Goal: Task Accomplishment & Management: Complete application form

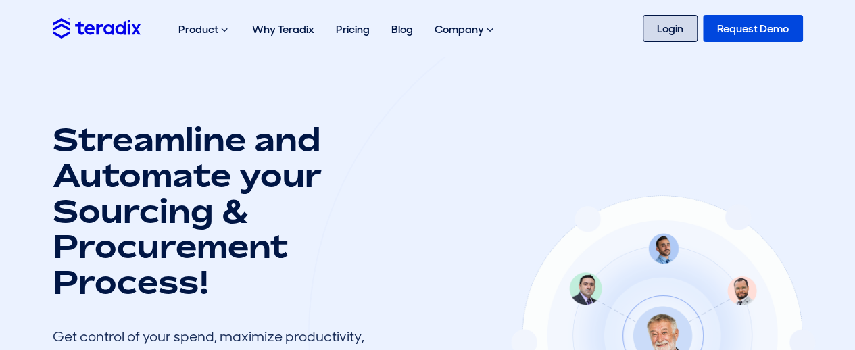
click at [664, 30] on link "Login" at bounding box center [670, 28] width 55 height 27
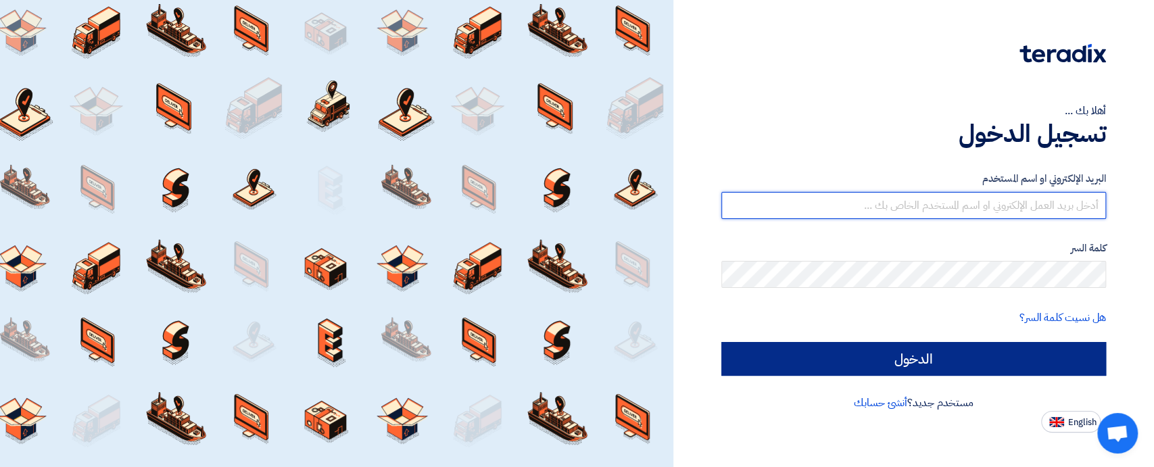
type input "[EMAIL_ADDRESS][DOMAIN_NAME]"
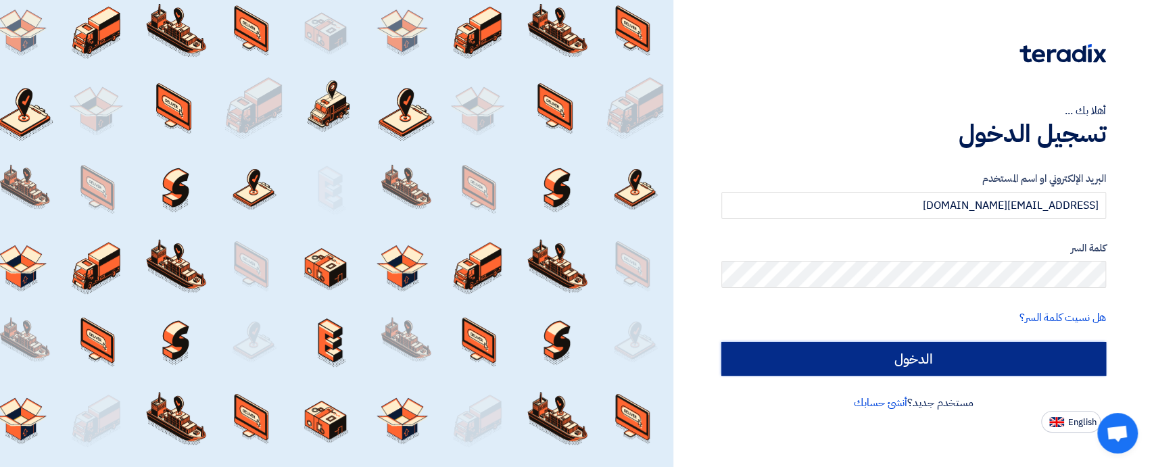
click at [977, 357] on input "الدخول" at bounding box center [914, 359] width 385 height 34
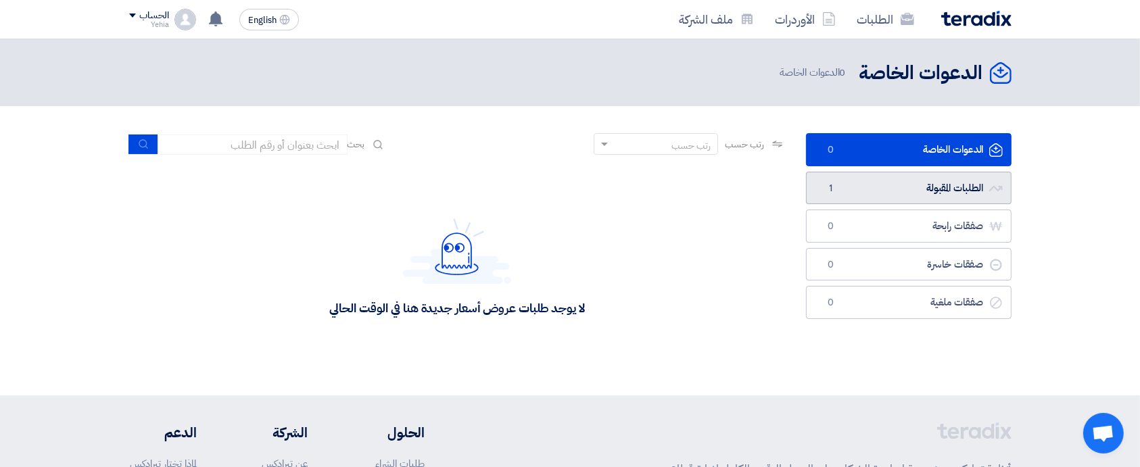
click at [943, 194] on link "الطلبات المقبولة الطلبات المقبولة 1" at bounding box center [909, 188] width 206 height 33
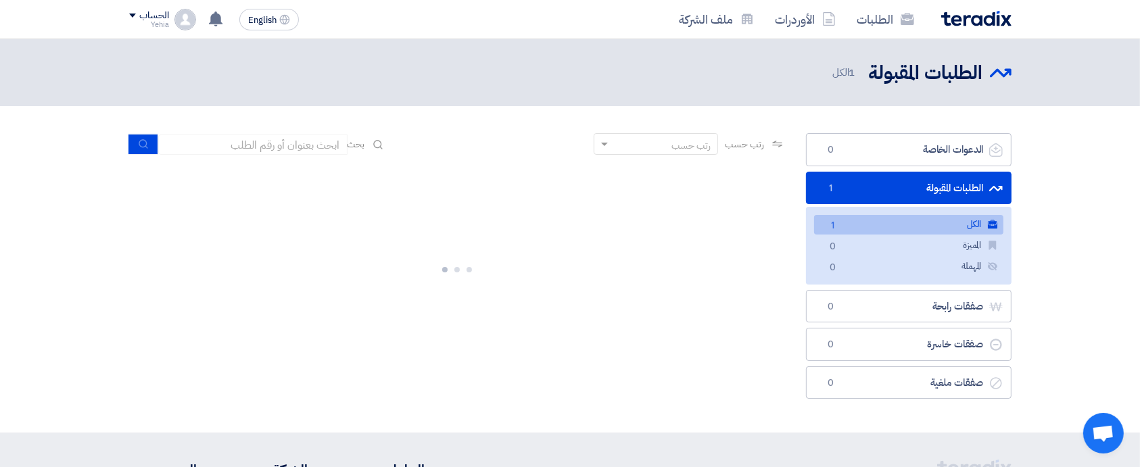
click at [857, 220] on link "الكل الكل 1" at bounding box center [908, 225] width 189 height 20
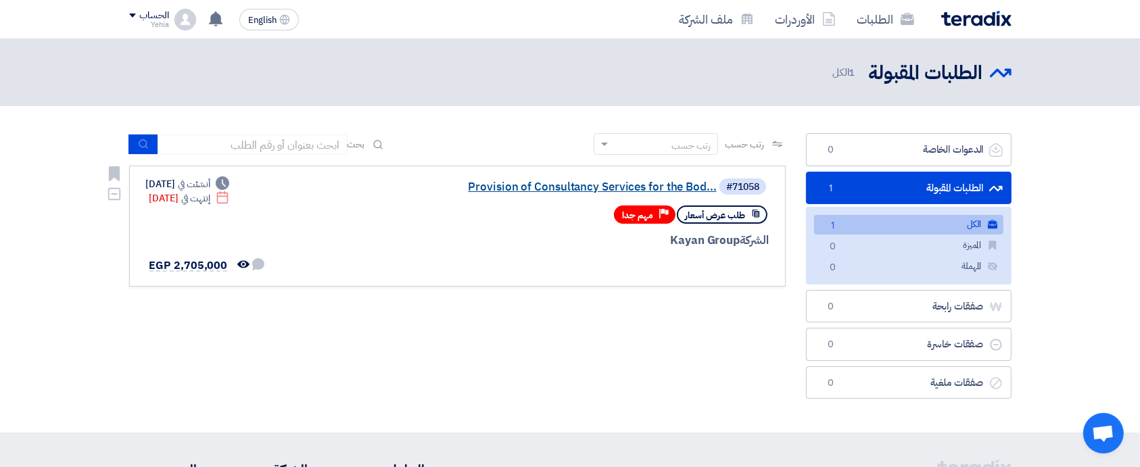
click at [676, 181] on link "Provision of Consultancy Services for the Bod..." at bounding box center [581, 187] width 271 height 12
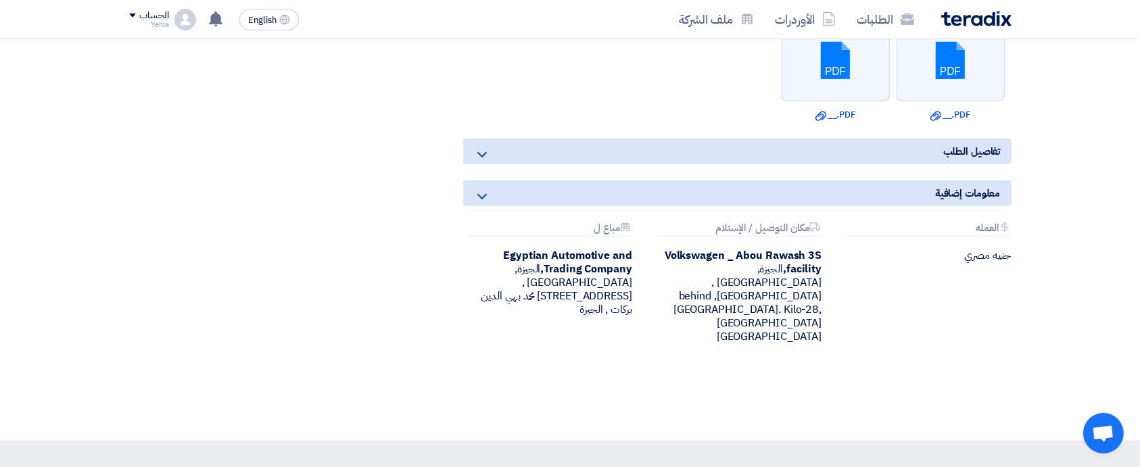
scroll to position [1173, 0]
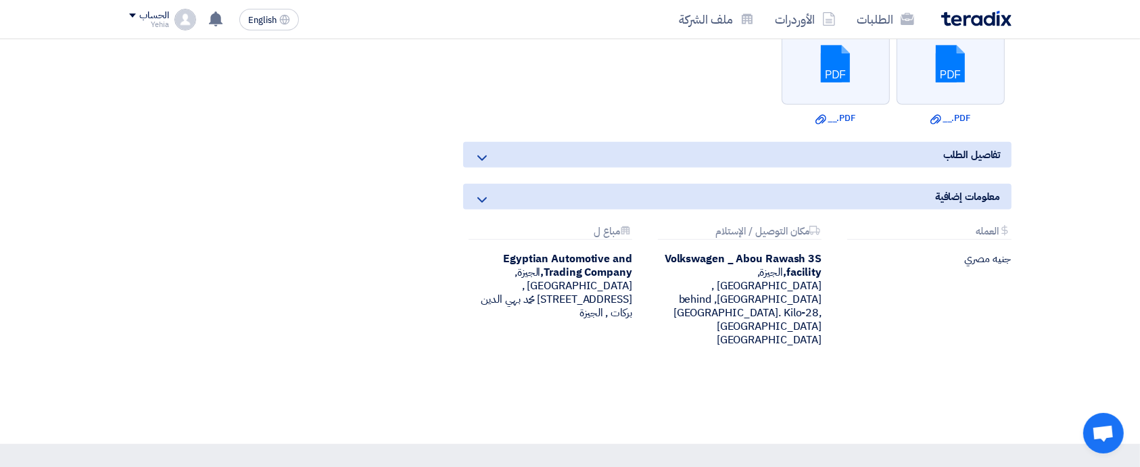
click at [484, 159] on icon at bounding box center [482, 158] width 16 height 16
click at [478, 155] on icon at bounding box center [482, 158] width 16 height 16
click at [479, 192] on icon at bounding box center [482, 200] width 16 height 16
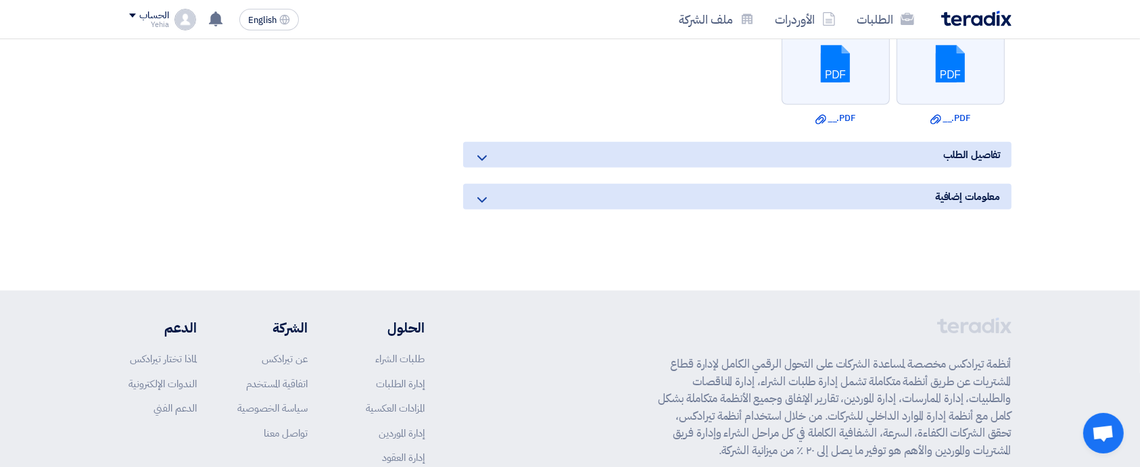
click at [479, 192] on icon at bounding box center [482, 200] width 16 height 16
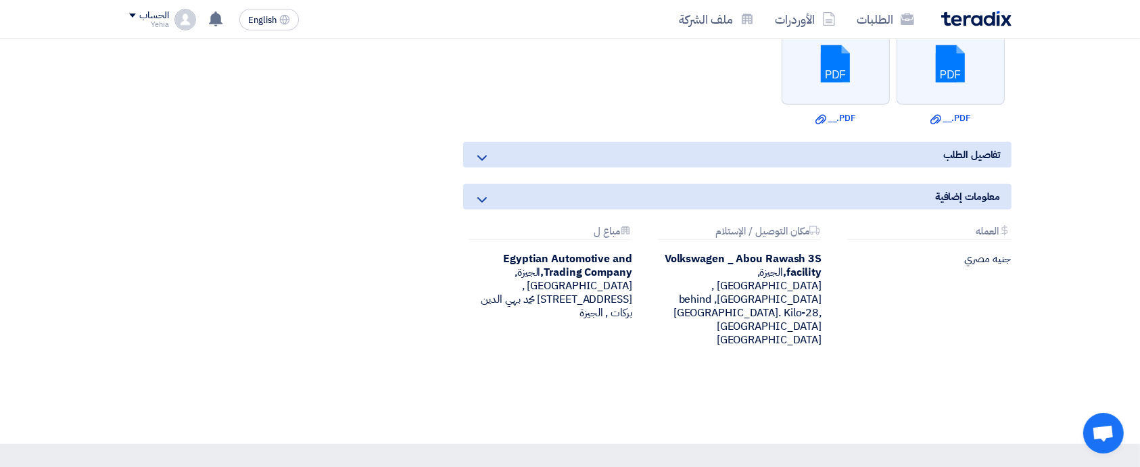
click at [484, 156] on use at bounding box center [481, 158] width 9 height 5
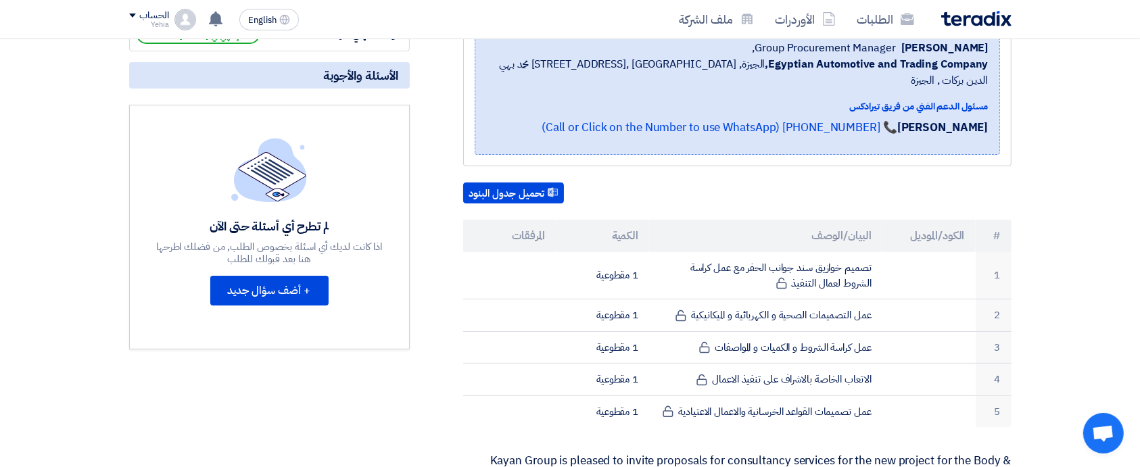
scroll to position [0, 0]
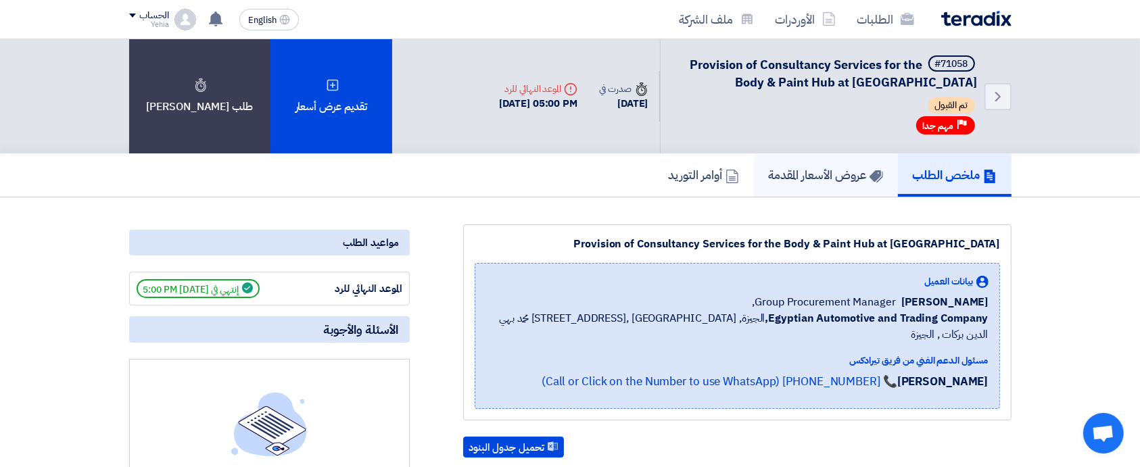
click at [808, 170] on h5 "عروض الأسعار المقدمة" at bounding box center [826, 175] width 114 height 16
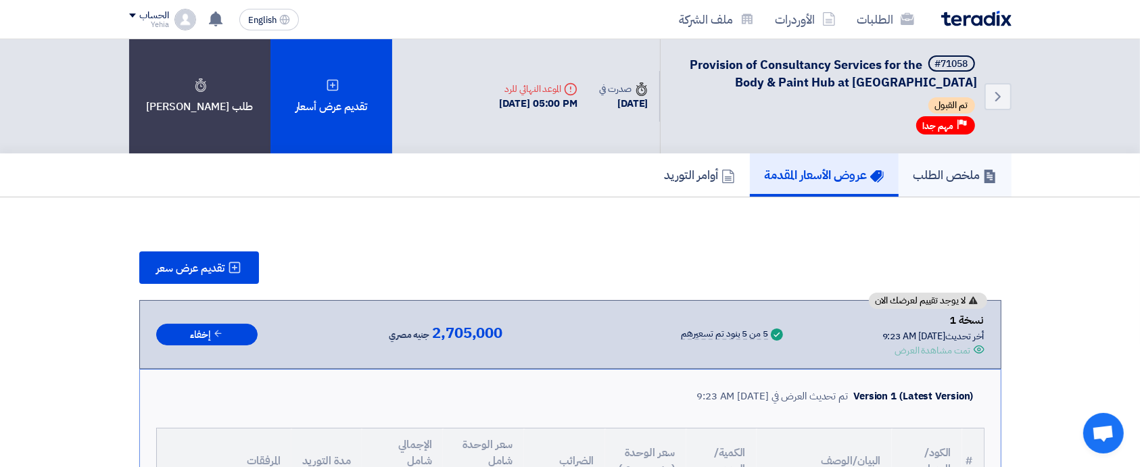
click at [954, 176] on h5 "ملخص الطلب" at bounding box center [955, 175] width 83 height 16
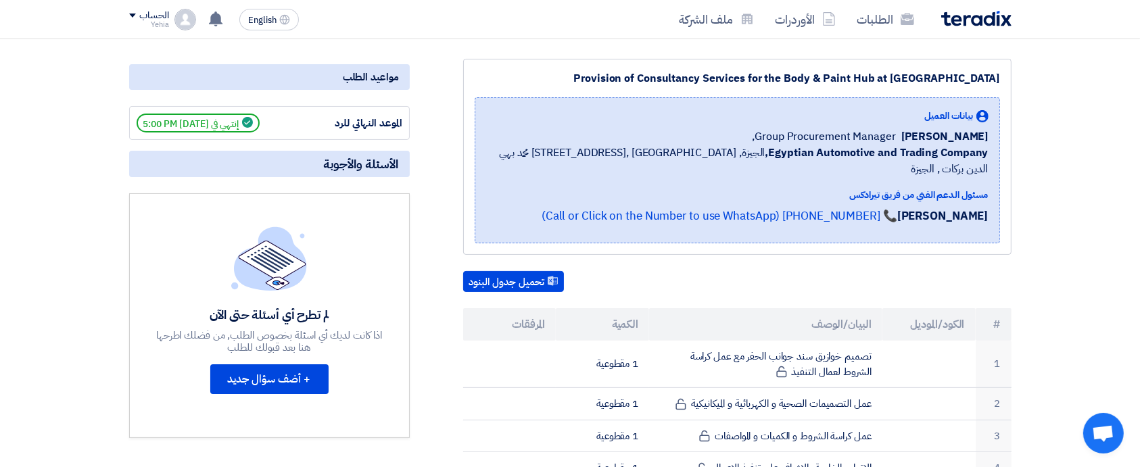
scroll to position [168, 0]
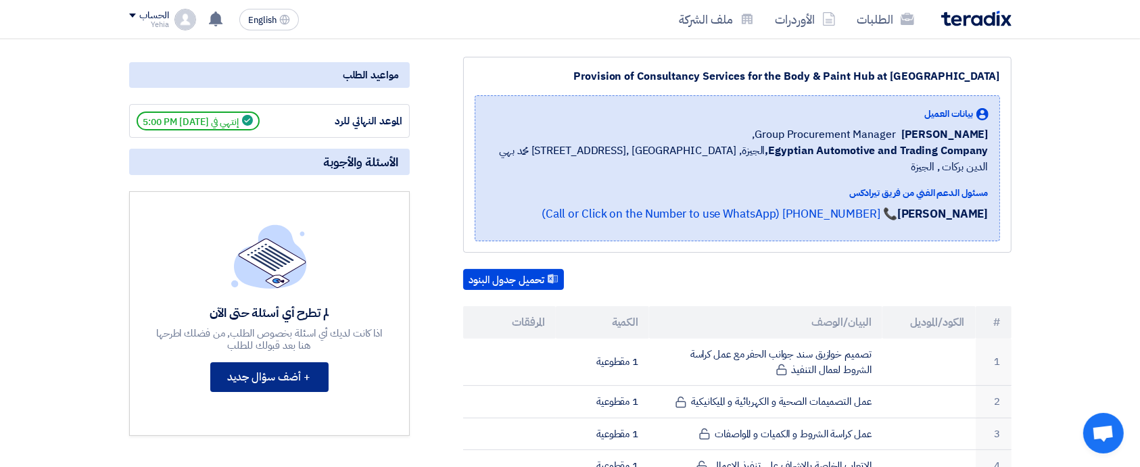
click at [276, 376] on button "+ أضف سؤال جديد" at bounding box center [269, 377] width 118 height 30
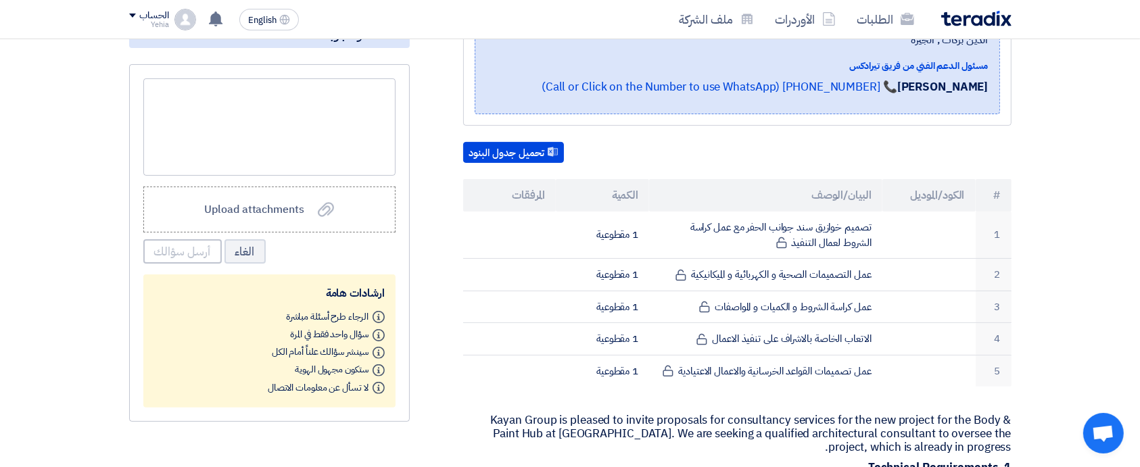
scroll to position [296, 0]
click at [244, 203] on span "Upload attachments" at bounding box center [253, 209] width 99 height 16
click at [0, 0] on input "Upload attachments Upload attachments" at bounding box center [0, 0] width 0 height 0
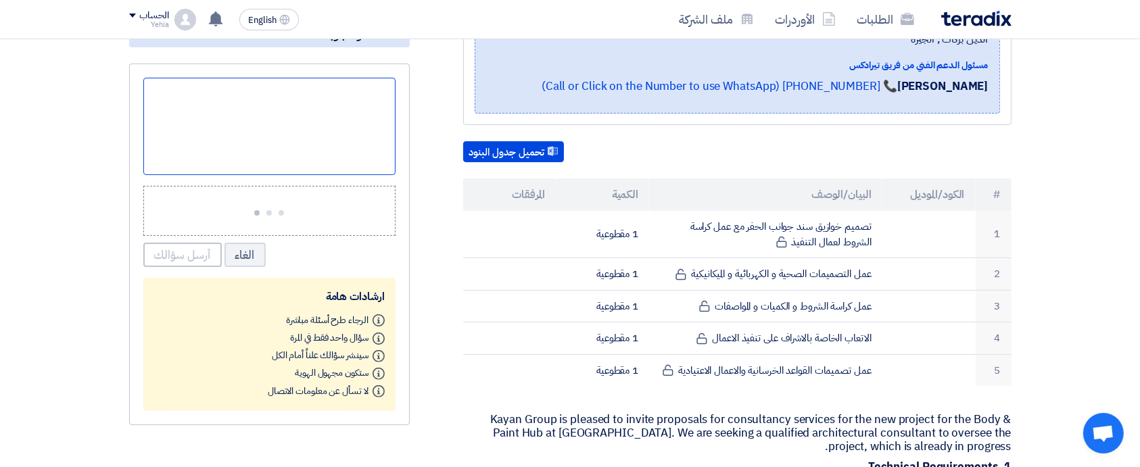
click at [311, 103] on div at bounding box center [269, 126] width 252 height 97
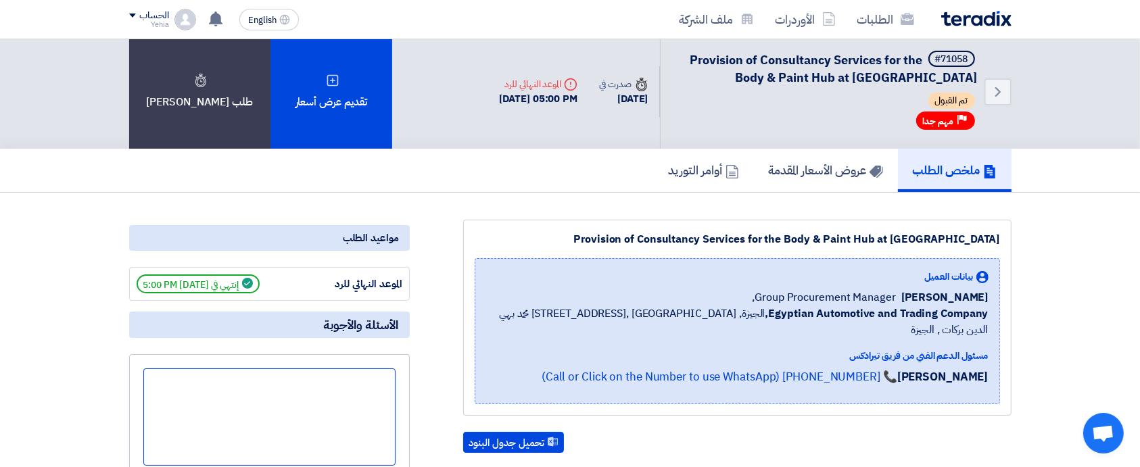
scroll to position [0, 0]
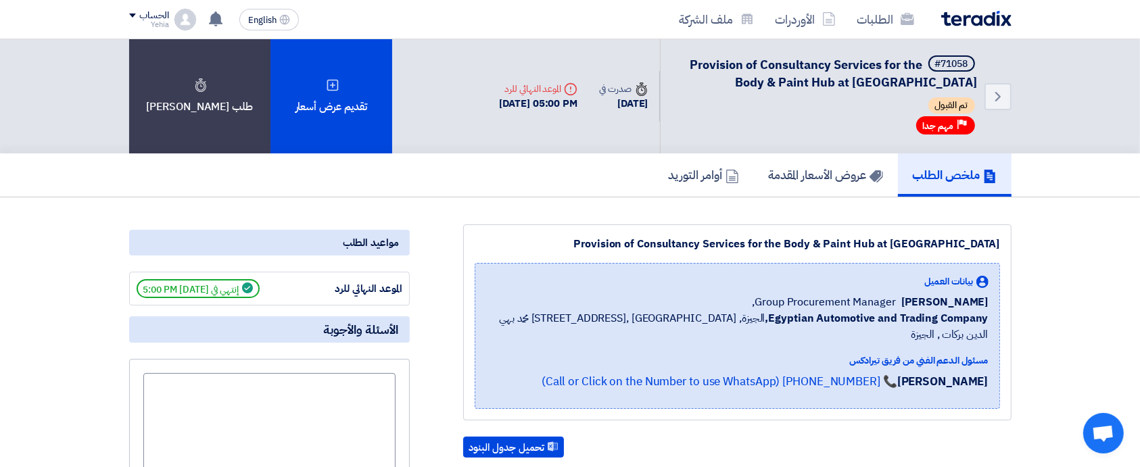
click at [311, 103] on div "تقديم عرض أسعار" at bounding box center [332, 96] width 122 height 114
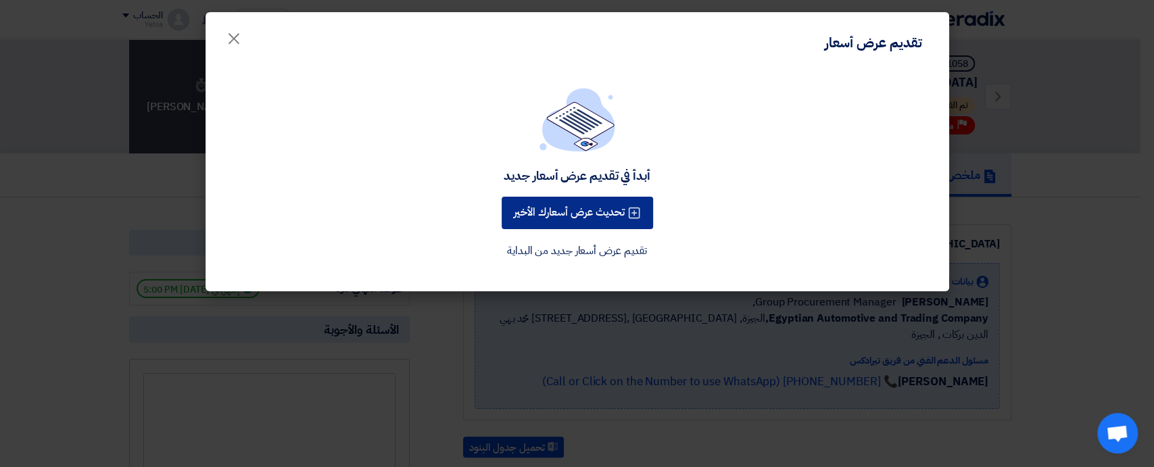
click at [579, 207] on button "تحديث عرض أسعارك الأخير" at bounding box center [577, 213] width 151 height 32
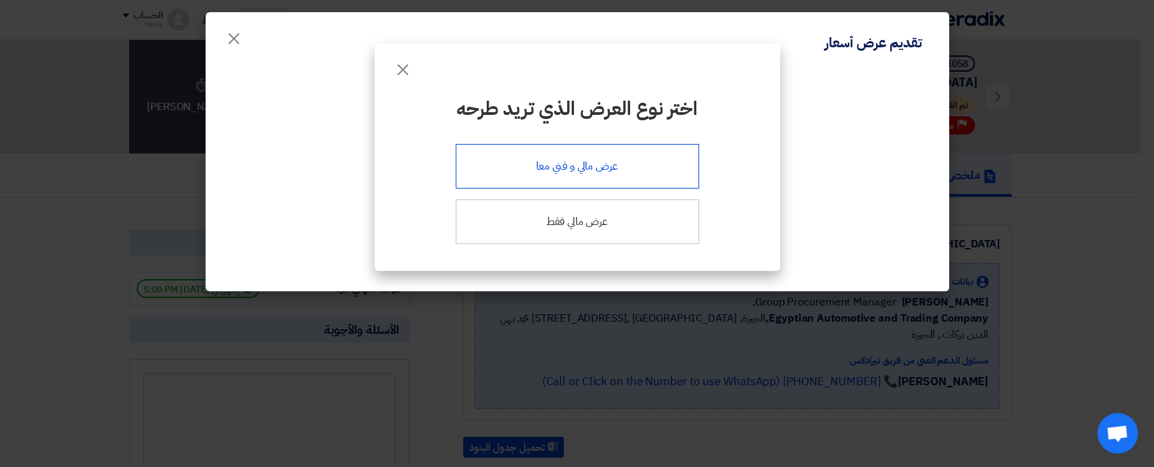
click at [574, 158] on div "عرض مالي و فني معا" at bounding box center [577, 166] width 243 height 45
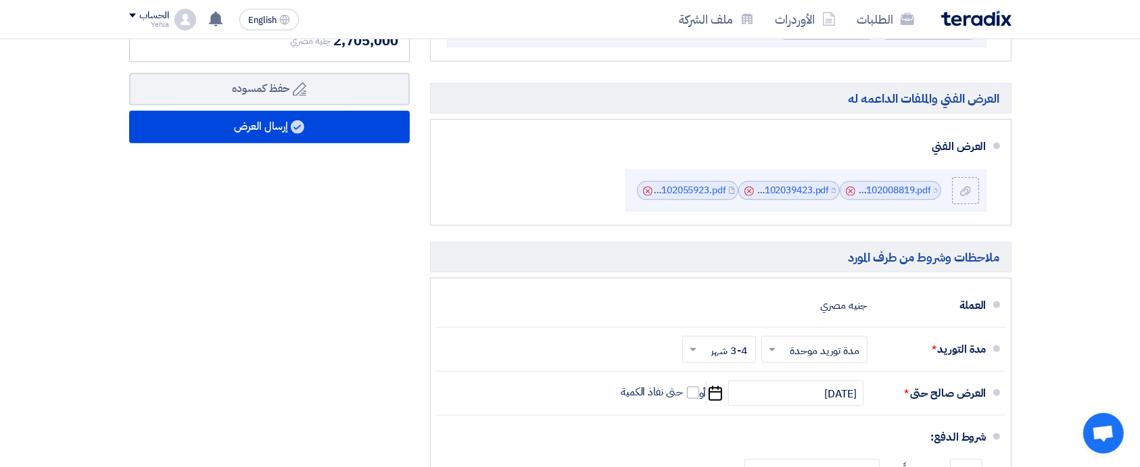
scroll to position [842, 0]
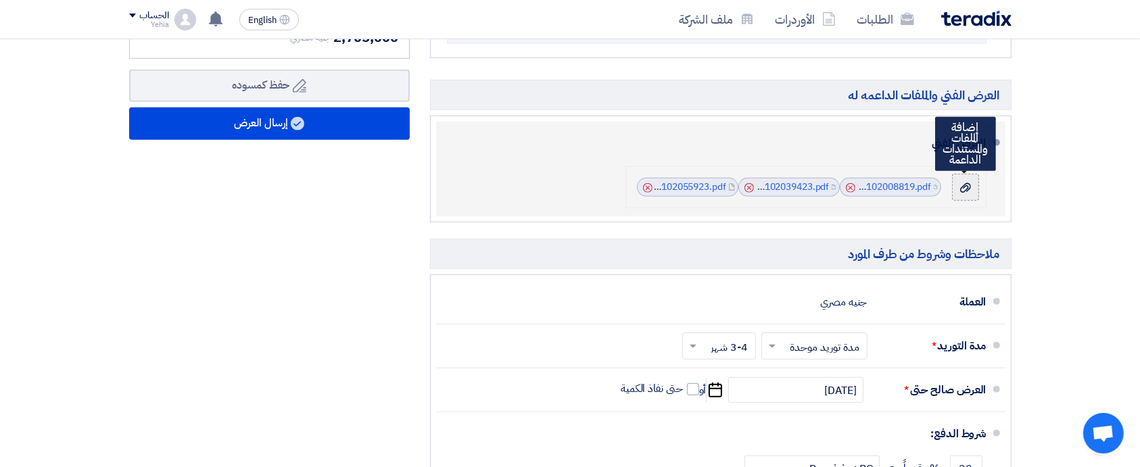
click at [966, 187] on icon at bounding box center [965, 188] width 11 height 11
click at [0, 0] on input "file" at bounding box center [0, 0] width 0 height 0
click at [968, 190] on icon at bounding box center [965, 188] width 11 height 11
click at [0, 0] on input "file" at bounding box center [0, 0] width 0 height 0
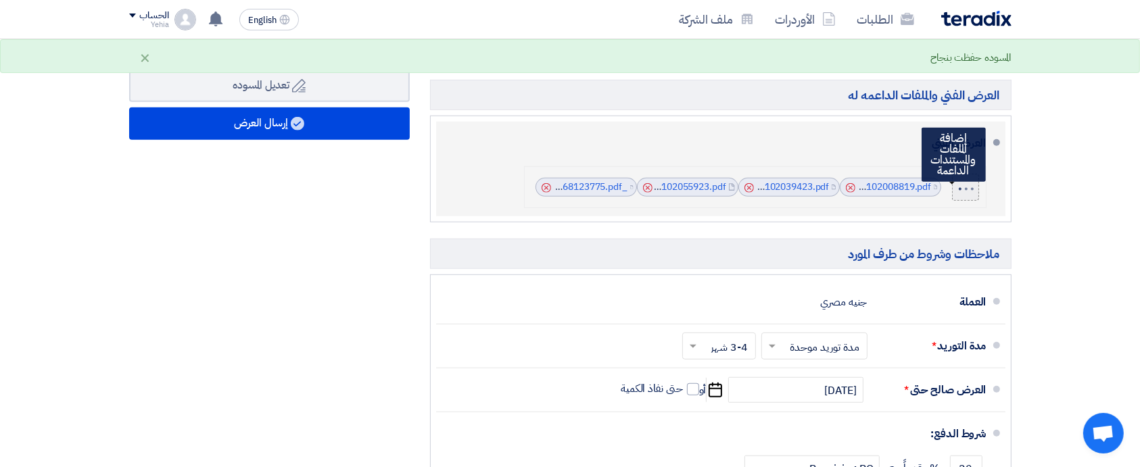
click at [967, 187] on div at bounding box center [967, 187] width 18 height 8
click at [0, 0] on input "file" at bounding box center [0, 0] width 0 height 0
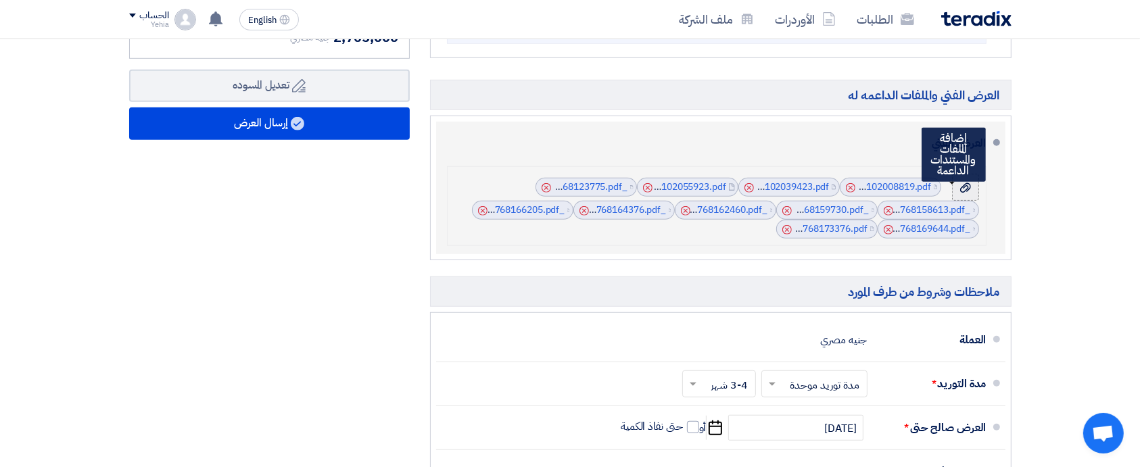
click at [965, 185] on use at bounding box center [965, 187] width 11 height 9
click at [0, 0] on input "file" at bounding box center [0, 0] width 0 height 0
click at [965, 185] on div at bounding box center [967, 187] width 18 height 8
click at [0, 0] on input "file" at bounding box center [0, 0] width 0 height 0
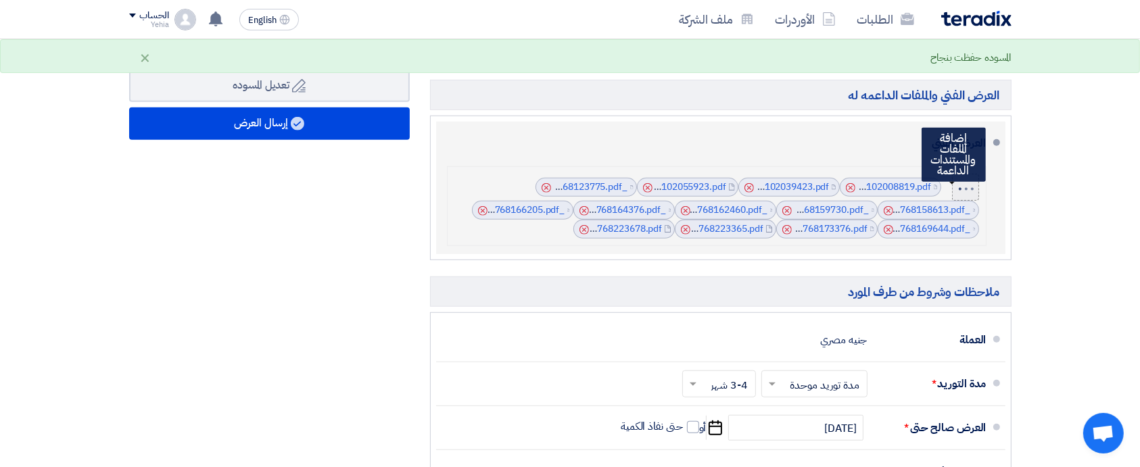
click at [968, 187] on div at bounding box center [967, 187] width 18 height 8
click at [0, 0] on input "file" at bounding box center [0, 0] width 0 height 0
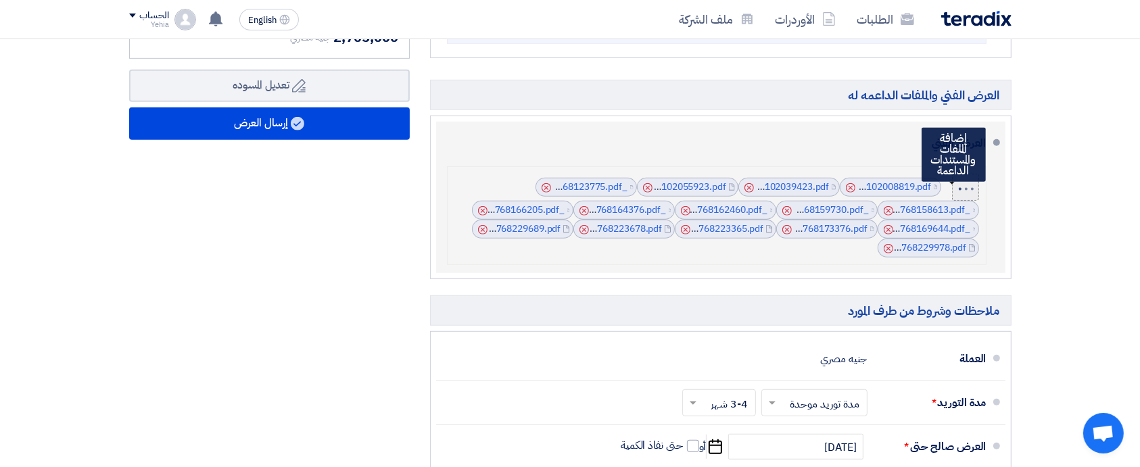
click at [973, 191] on label at bounding box center [965, 187] width 27 height 27
click at [0, 0] on input "file" at bounding box center [0, 0] width 0 height 0
click at [964, 185] on div at bounding box center [967, 187] width 18 height 8
click at [0, 0] on input "file" at bounding box center [0, 0] width 0 height 0
click at [968, 184] on div at bounding box center [967, 187] width 18 height 8
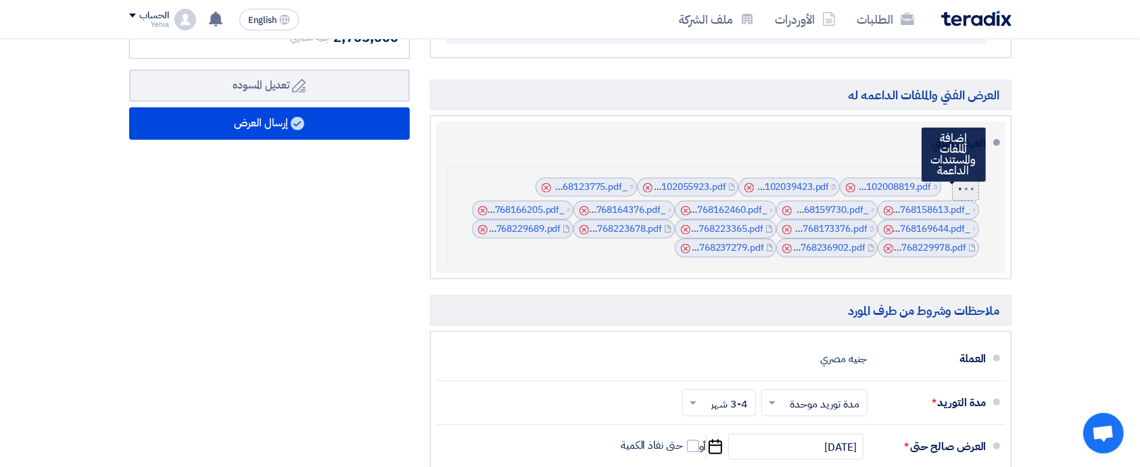
click at [0, 0] on input "file" at bounding box center [0, 0] width 0 height 0
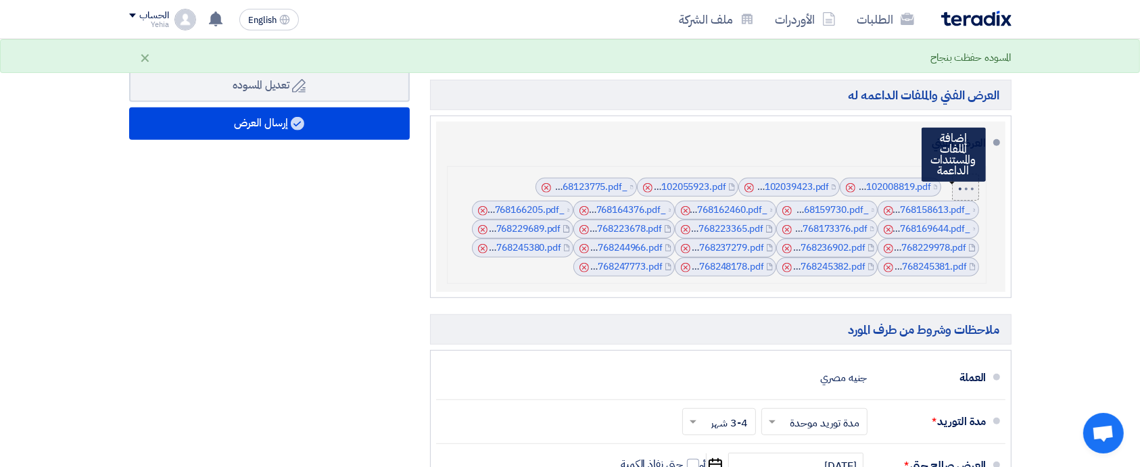
click at [972, 185] on div at bounding box center [967, 187] width 18 height 8
click at [0, 0] on input "file" at bounding box center [0, 0] width 0 height 0
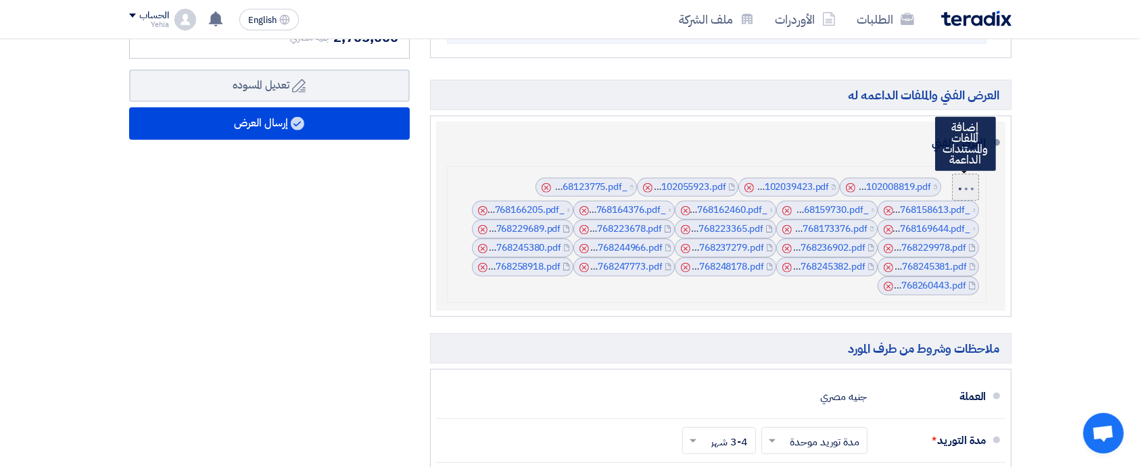
click at [966, 190] on div at bounding box center [966, 188] width 23 height 10
click at [0, 0] on input "file" at bounding box center [0, 0] width 0 height 0
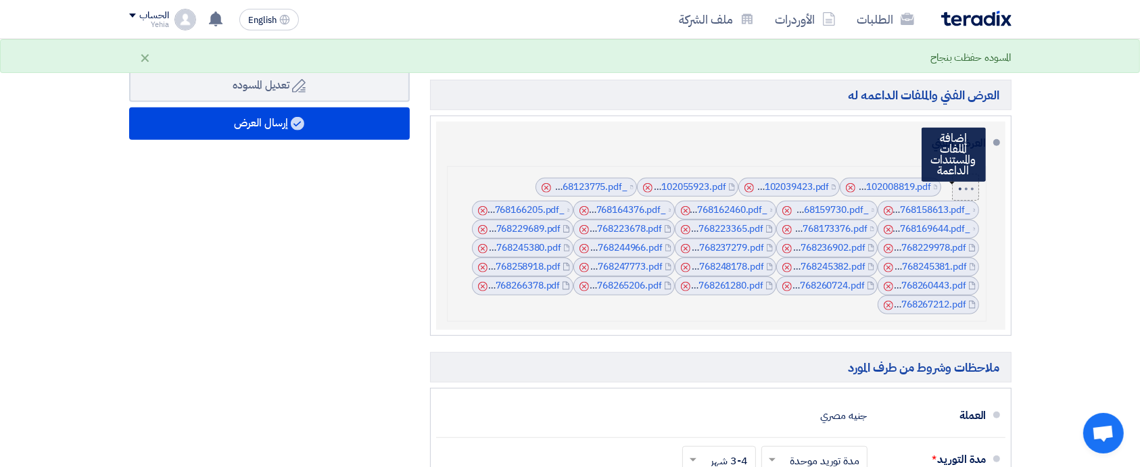
click at [962, 188] on div at bounding box center [960, 188] width 3 height 3
click at [0, 0] on input "file" at bounding box center [0, 0] width 0 height 0
click at [963, 187] on div at bounding box center [967, 187] width 18 height 8
click at [0, 0] on input "file" at bounding box center [0, 0] width 0 height 0
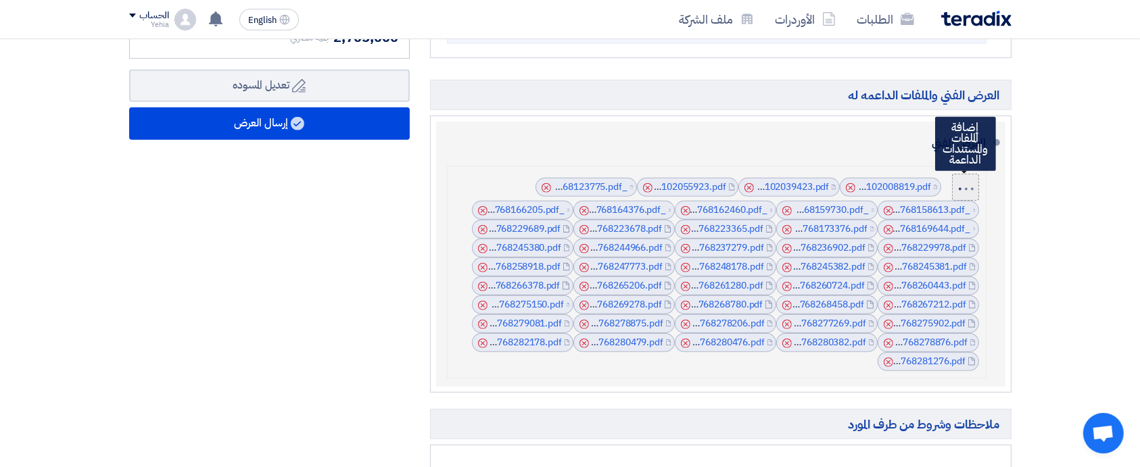
click at [968, 183] on div at bounding box center [967, 187] width 18 height 8
click at [0, 0] on input "file" at bounding box center [0, 0] width 0 height 0
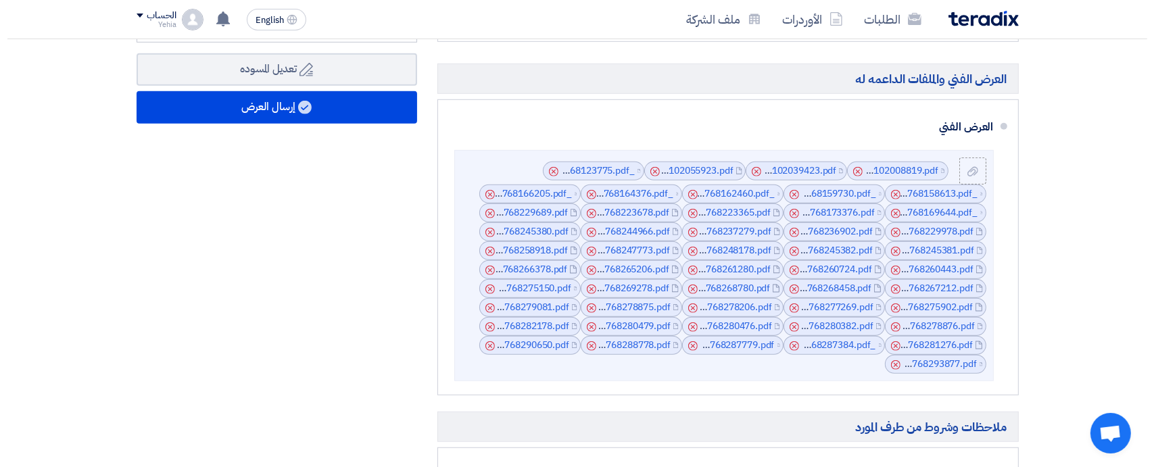
scroll to position [861, 0]
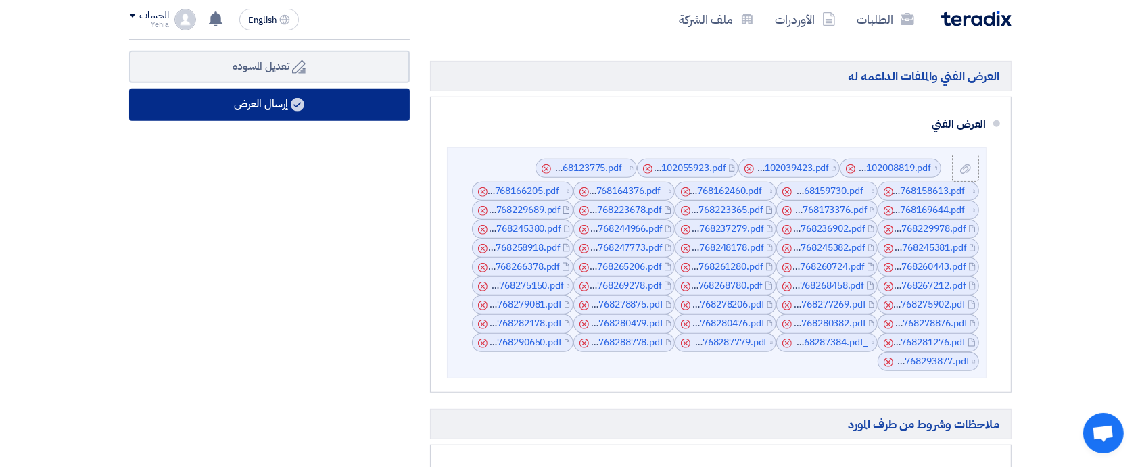
click at [298, 105] on icon at bounding box center [298, 105] width 14 height 14
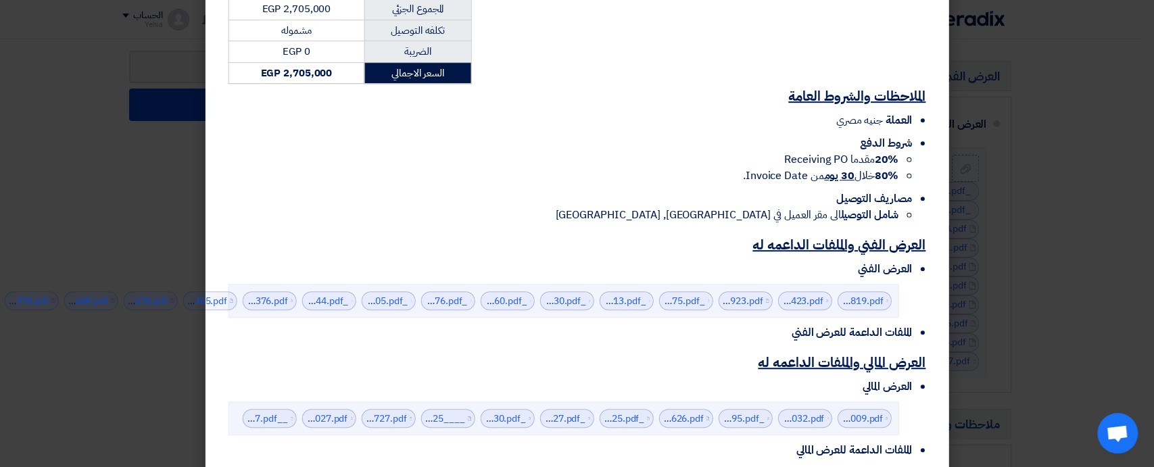
scroll to position [540, 0]
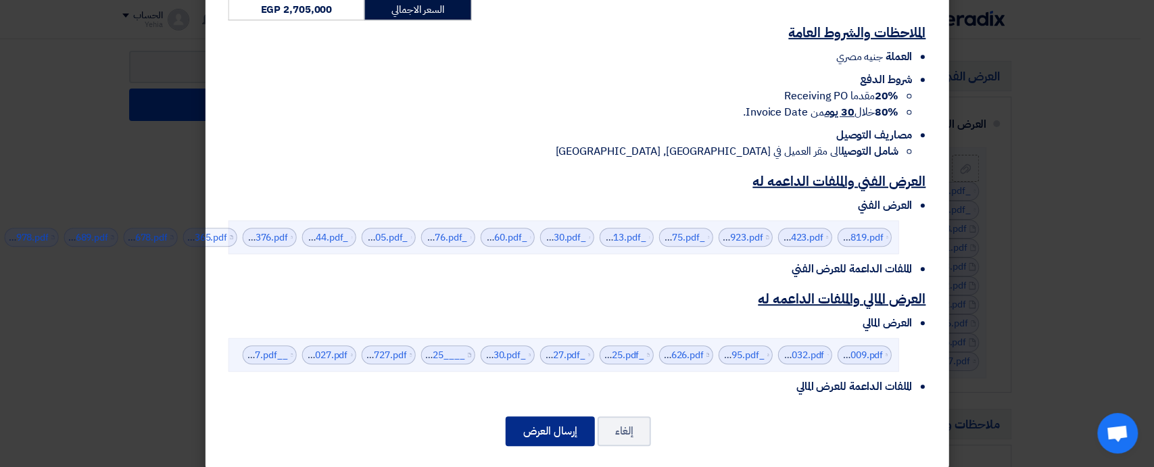
click at [563, 417] on button "إرسال العرض" at bounding box center [550, 432] width 89 height 30
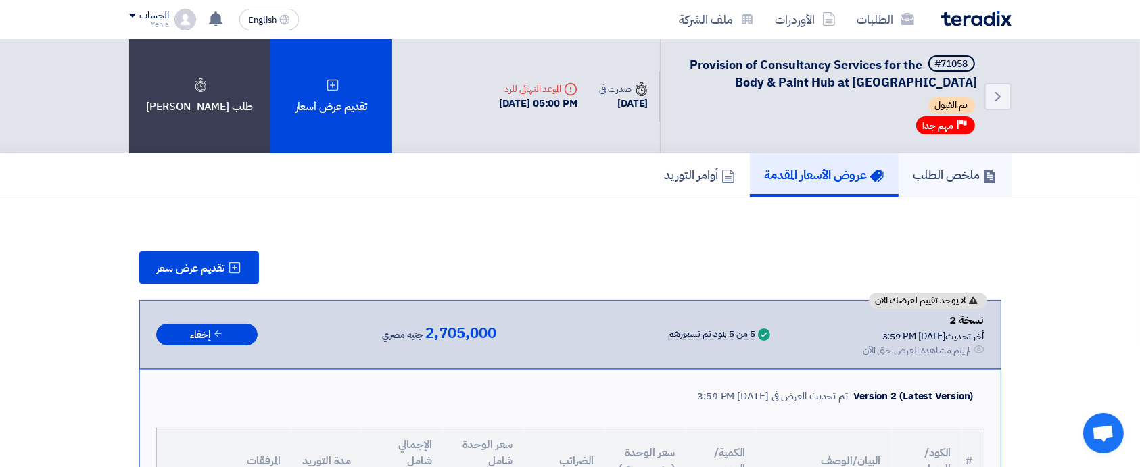
click at [934, 171] on h5 "ملخص الطلب" at bounding box center [955, 175] width 83 height 16
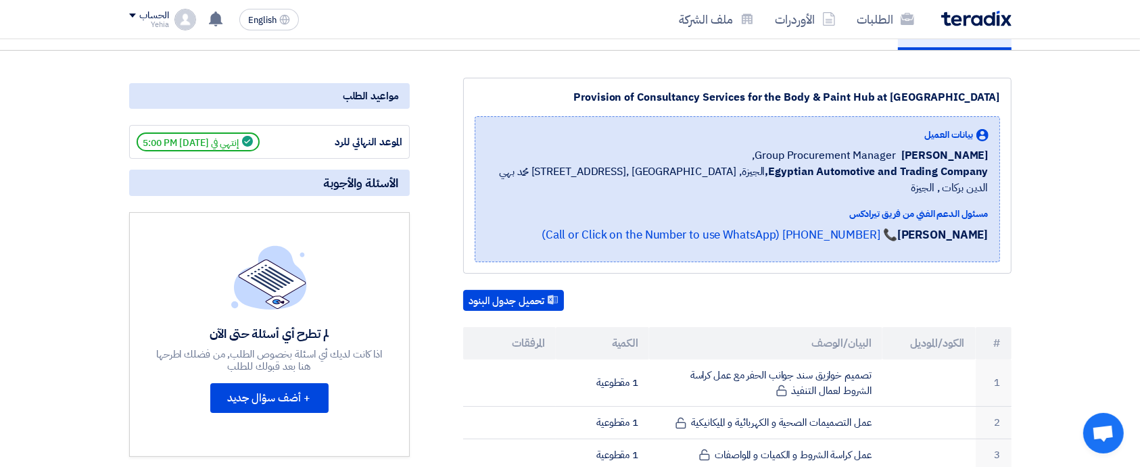
scroll to position [162, 0]
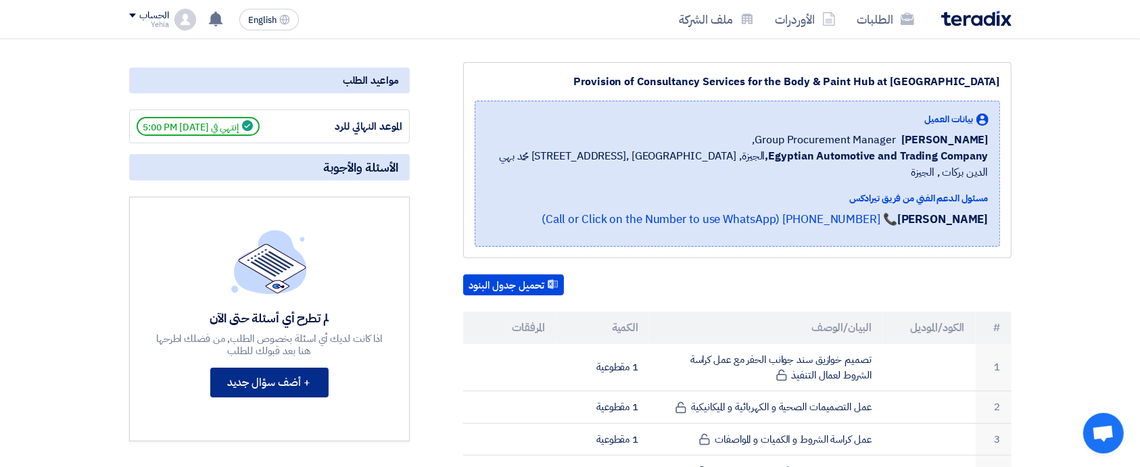
click at [298, 377] on button "+ أضف سؤال جديد" at bounding box center [269, 383] width 118 height 30
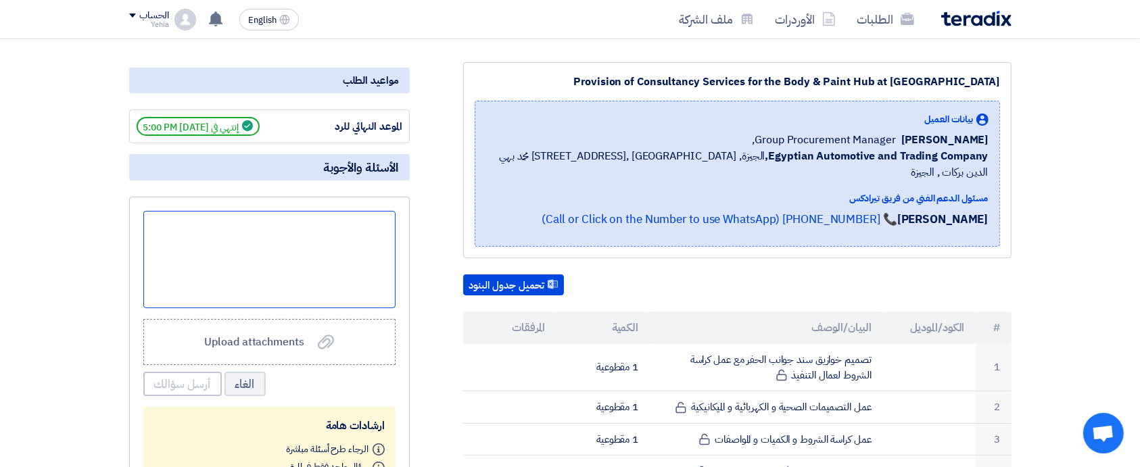
click at [304, 260] on div at bounding box center [269, 259] width 252 height 97
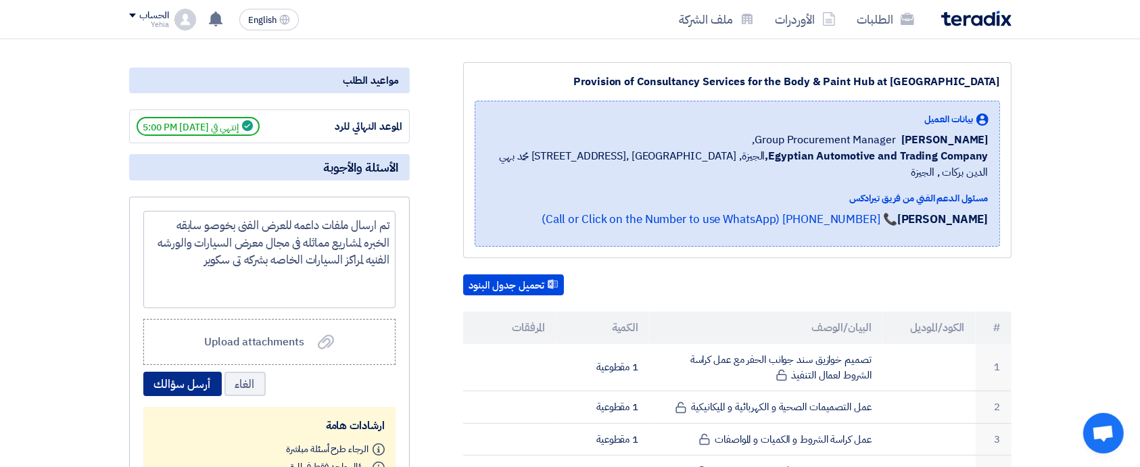
click at [187, 381] on button "أرسل سؤالك" at bounding box center [182, 384] width 78 height 24
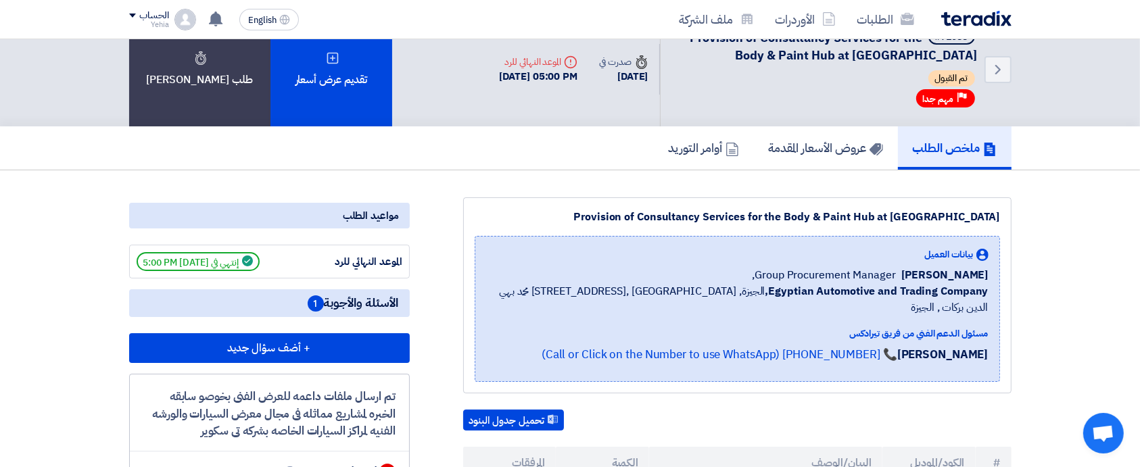
scroll to position [0, 0]
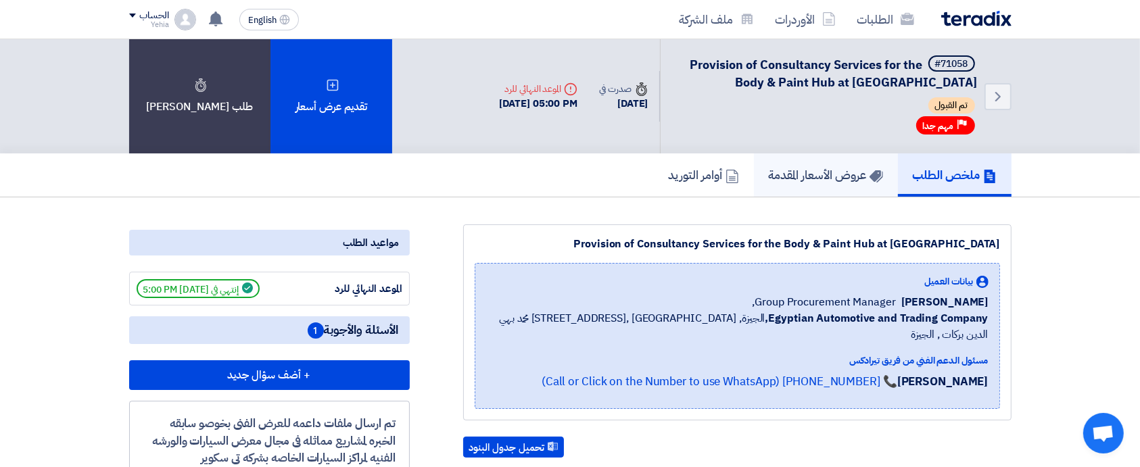
click at [820, 175] on h5 "عروض الأسعار المقدمة" at bounding box center [826, 175] width 114 height 16
